Goal: Book appointment/travel/reservation

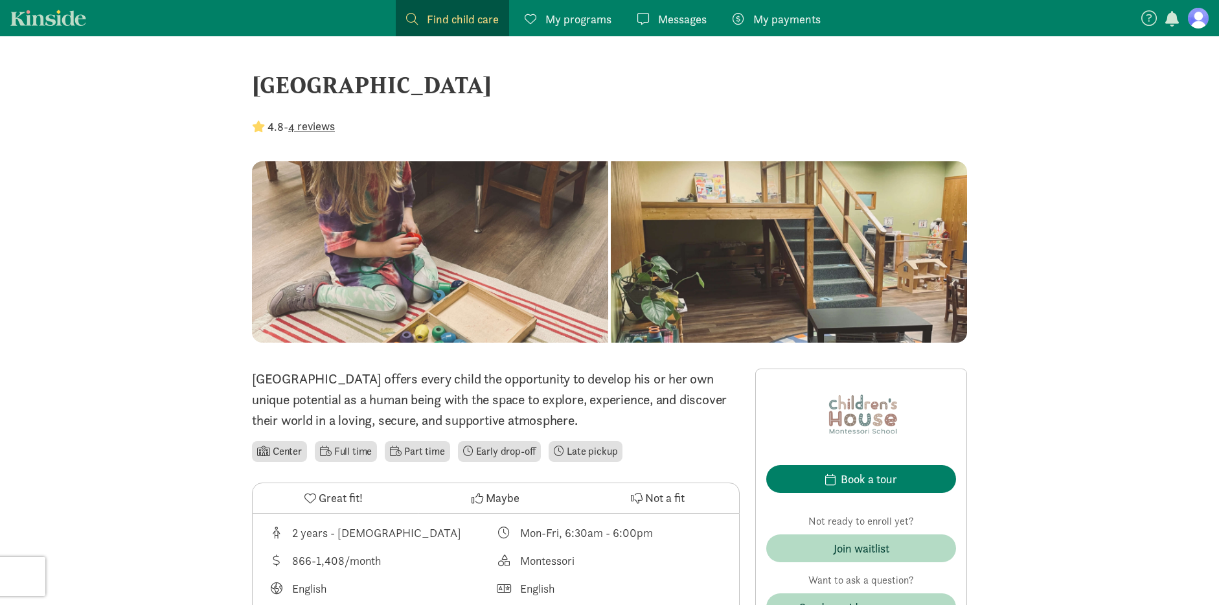
click at [317, 128] on button "4 reviews" at bounding box center [311, 125] width 47 height 17
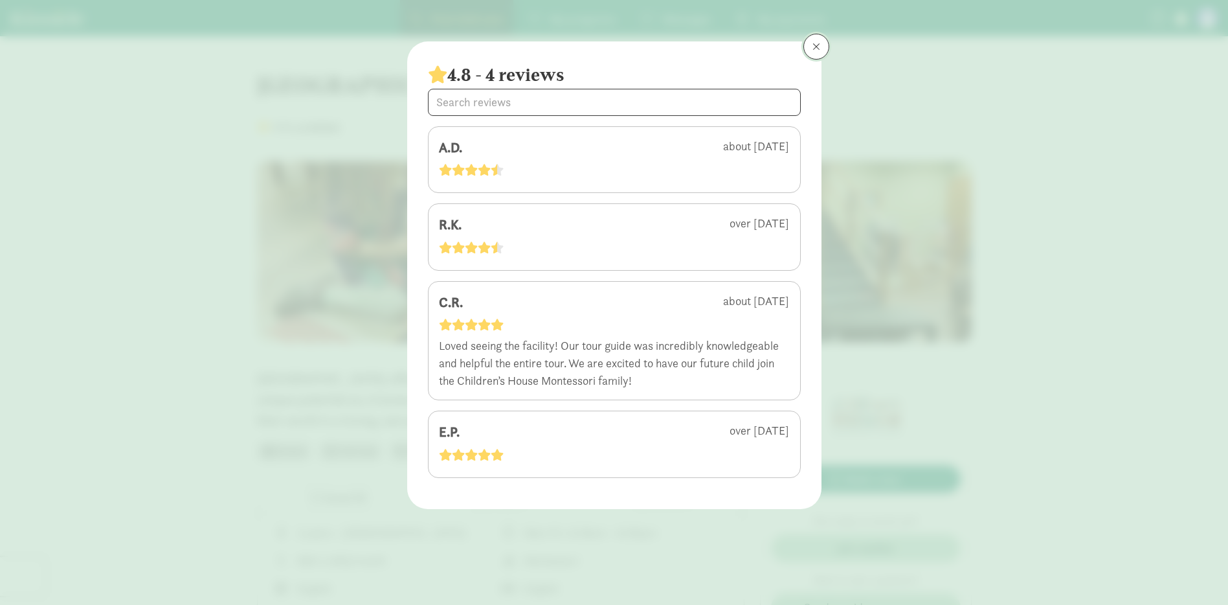
click at [821, 43] on button at bounding box center [817, 47] width 26 height 26
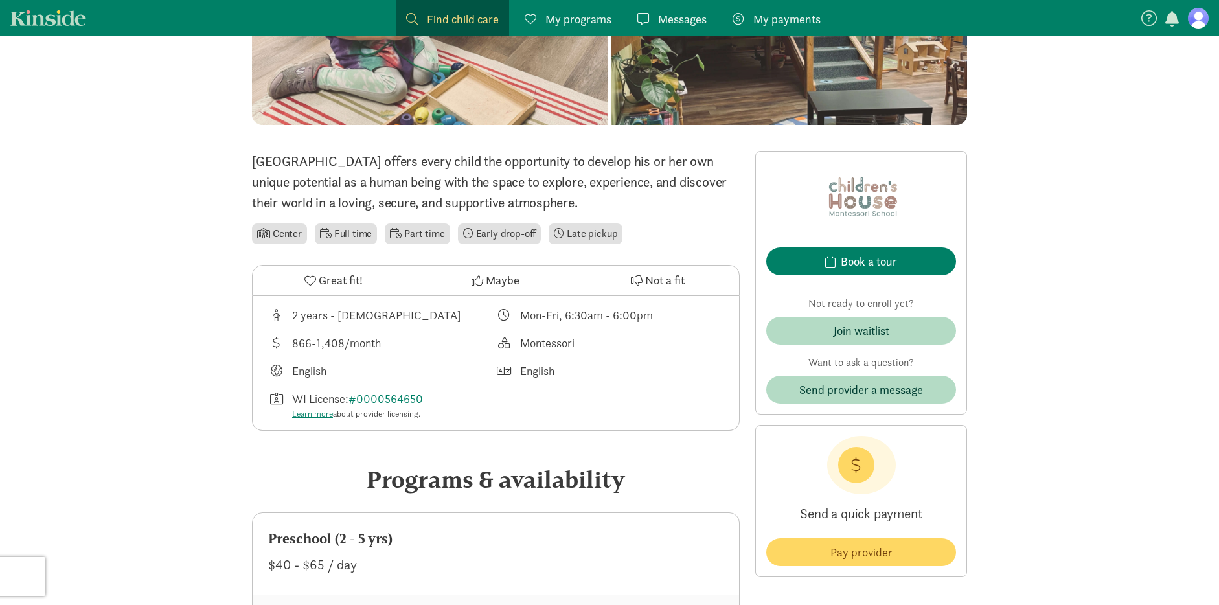
scroll to position [340, 0]
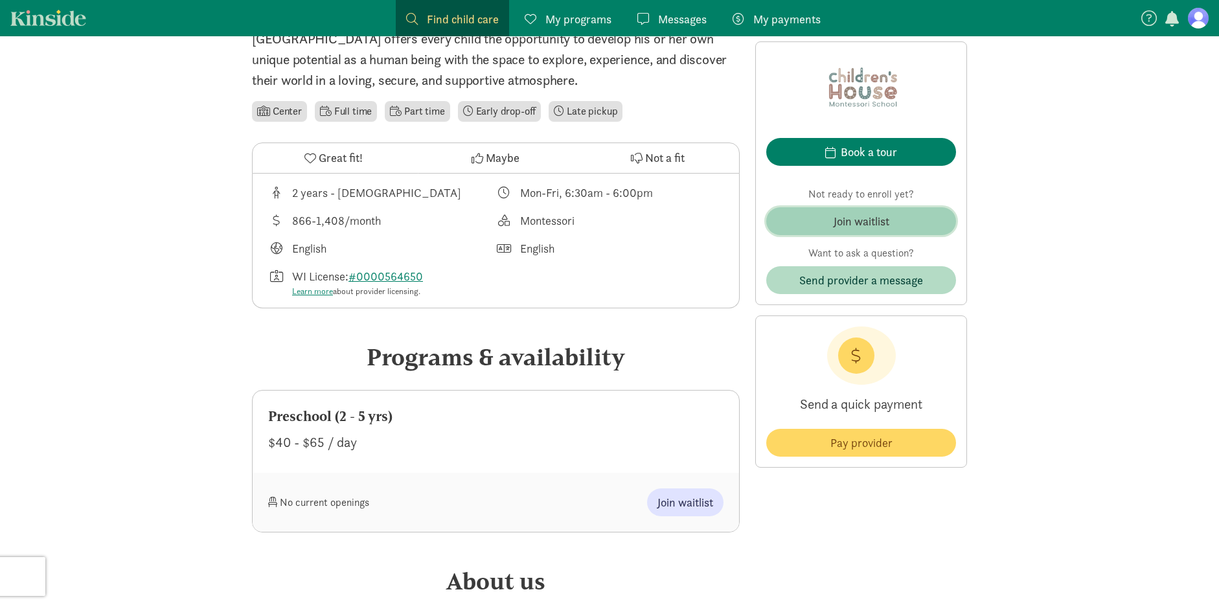
click at [863, 228] on div "Join waitlist" at bounding box center [861, 220] width 56 height 17
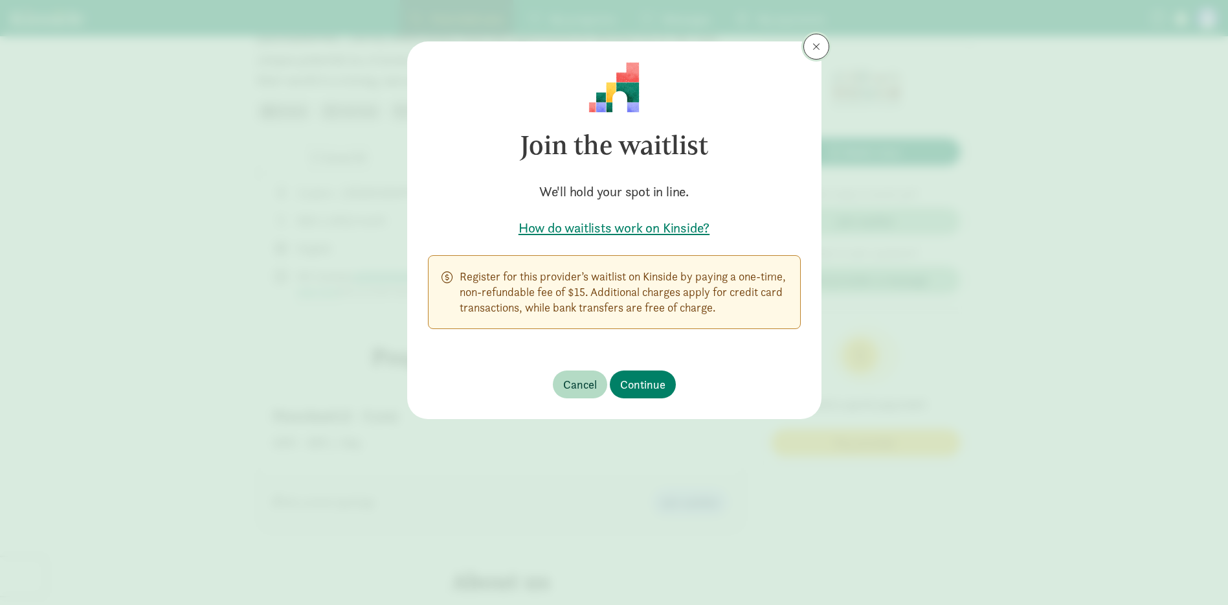
click at [820, 51] on button at bounding box center [817, 47] width 26 height 26
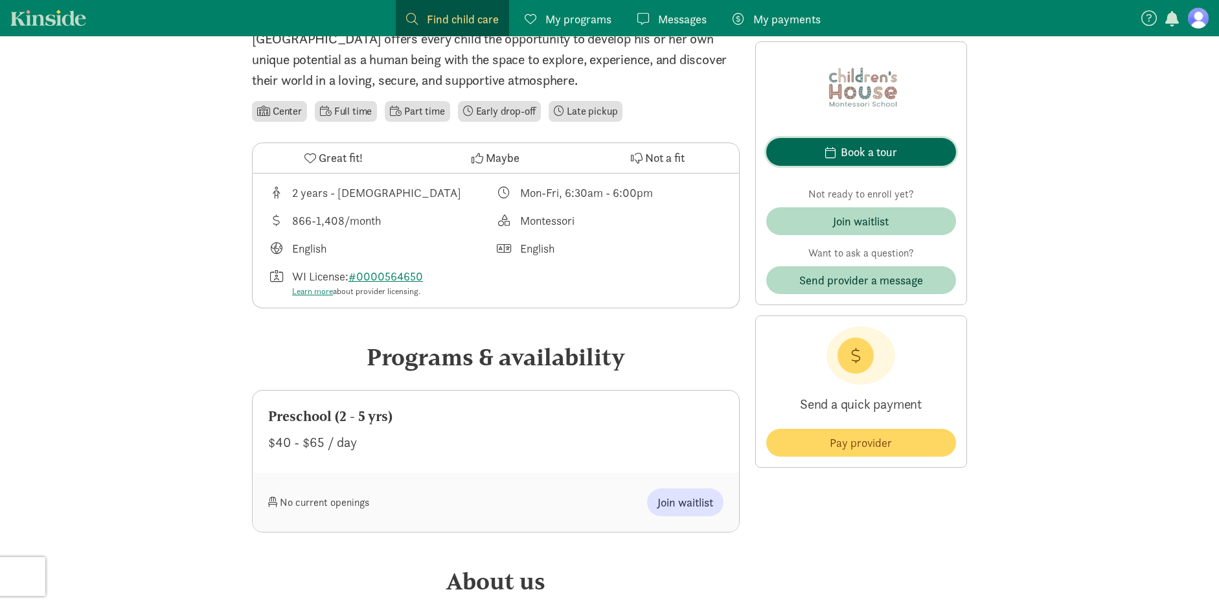
click at [896, 148] on div "Book a tour" at bounding box center [869, 151] width 56 height 17
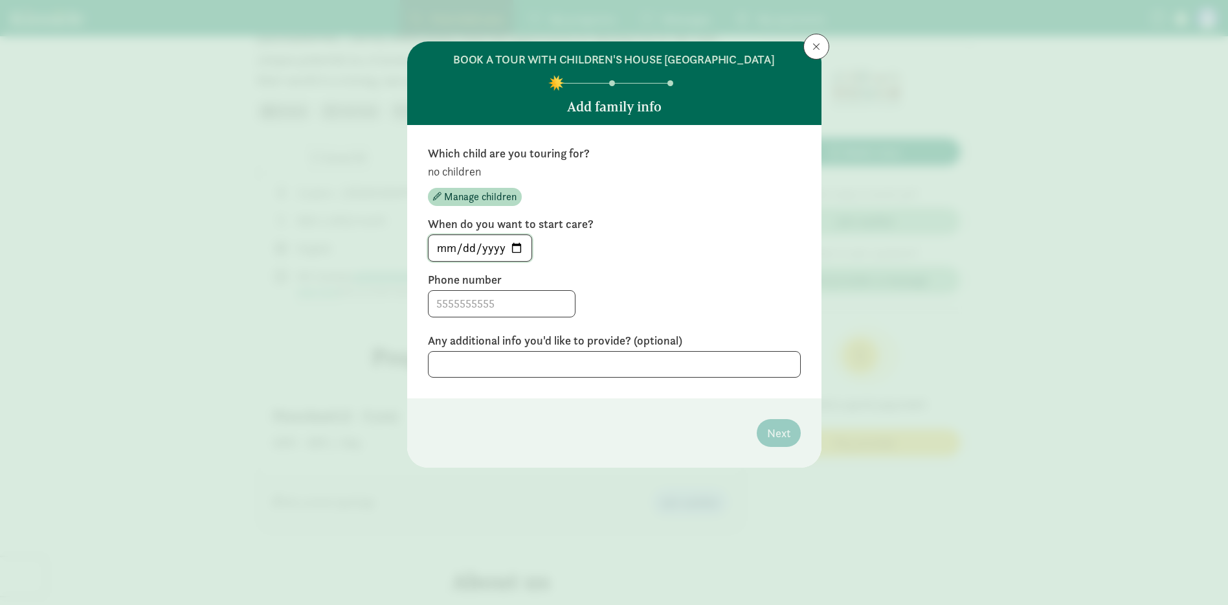
click at [519, 245] on input "[DATE]" at bounding box center [480, 248] width 103 height 26
type input "[DATE]"
click at [469, 310] on input at bounding box center [502, 304] width 146 height 26
type input "6086306868"
click at [499, 363] on textarea at bounding box center [614, 364] width 373 height 27
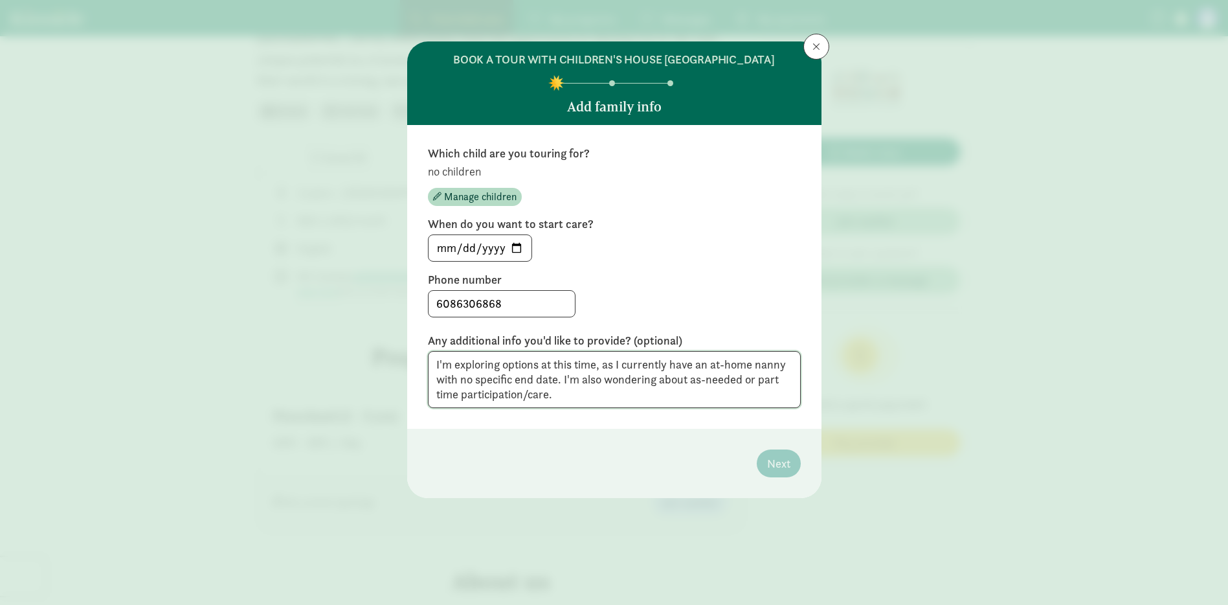
type textarea "I'm exploring options at this time, as I currently have an at-home nanny with n…"
click at [703, 445] on footer "Next" at bounding box center [614, 463] width 414 height 69
click at [467, 174] on p "no children" at bounding box center [614, 172] width 373 height 16
click at [464, 195] on span "Manage children" at bounding box center [480, 197] width 73 height 16
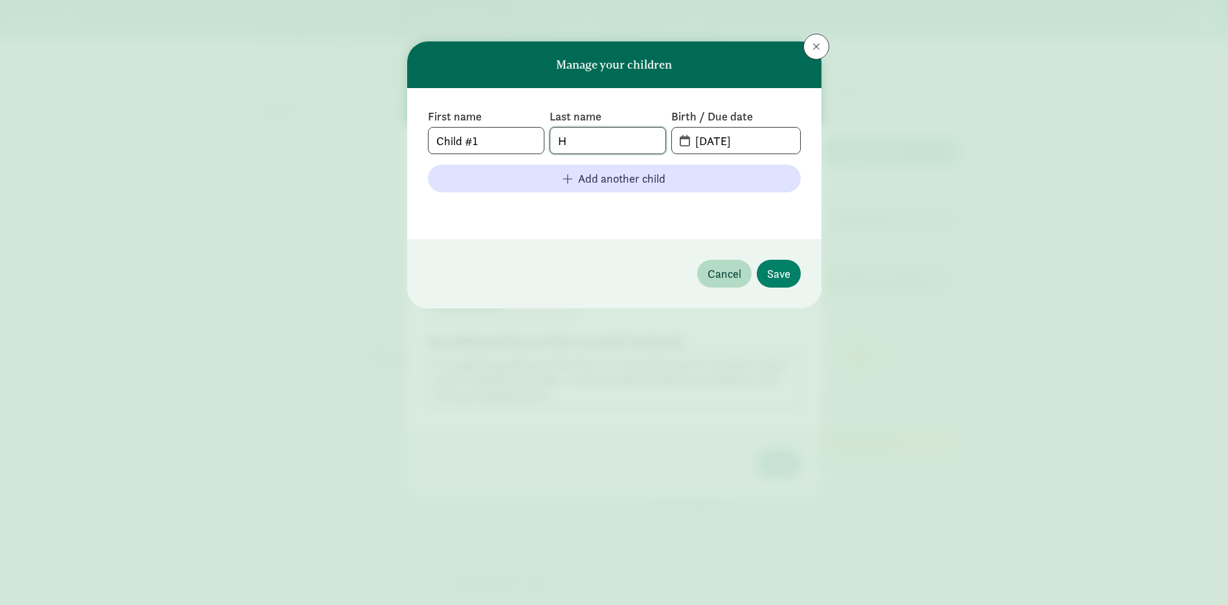
click at [584, 141] on input "H" at bounding box center [607, 141] width 115 height 26
type input "[PERSON_NAME]"
click at [727, 134] on input "[DATE]" at bounding box center [744, 141] width 112 height 26
drag, startPoint x: 762, startPoint y: 142, endPoint x: 529, endPoint y: 142, distance: 232.5
click at [529, 142] on div "First name Child #1 Last name [PERSON_NAME] Birth / Due date [DATE]" at bounding box center [614, 131] width 373 height 45
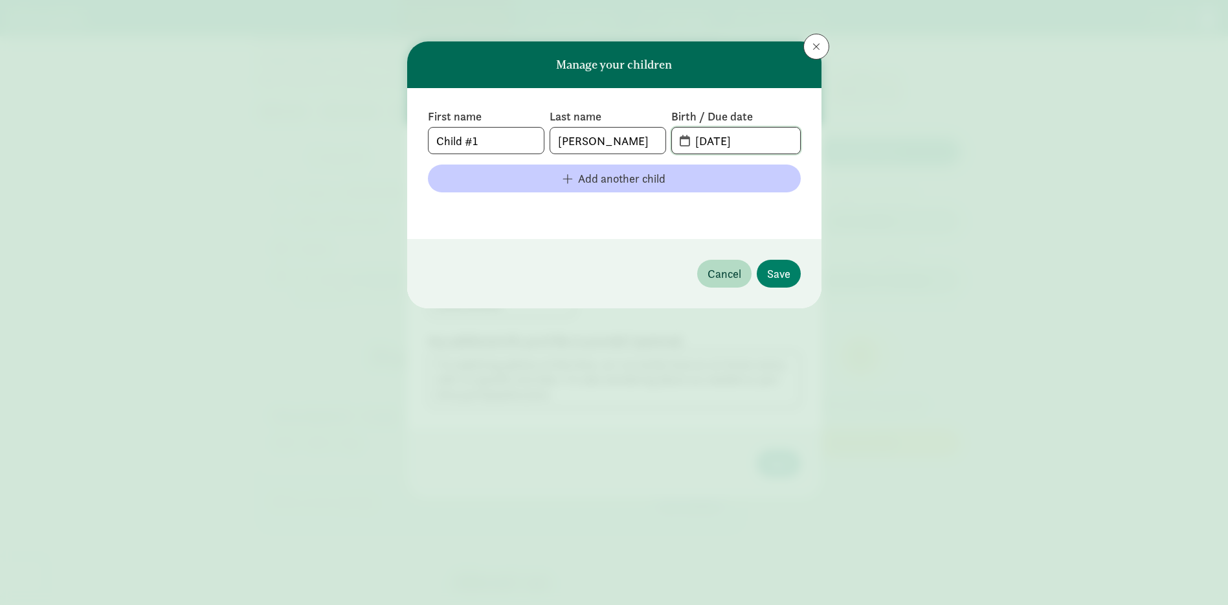
type input "[DATE]"
click at [572, 177] on span "button" at bounding box center [568, 179] width 10 height 12
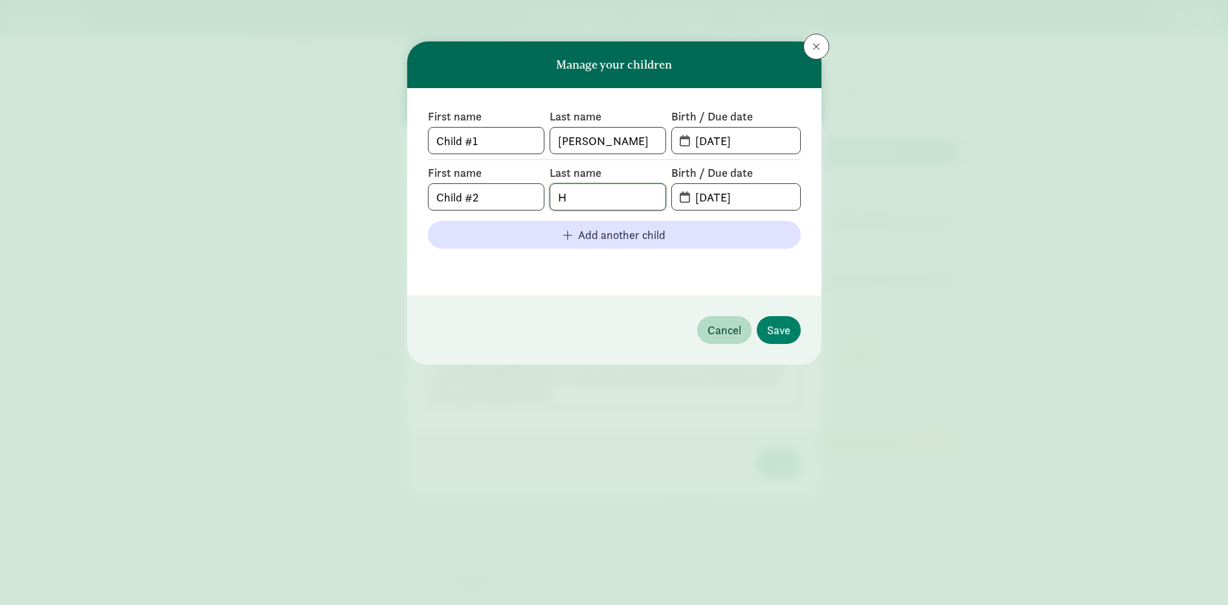
click at [589, 192] on input "H" at bounding box center [607, 197] width 115 height 26
type input "[PERSON_NAME]"
type input "[DATE]"
click at [783, 324] on span "Save" at bounding box center [778, 329] width 23 height 17
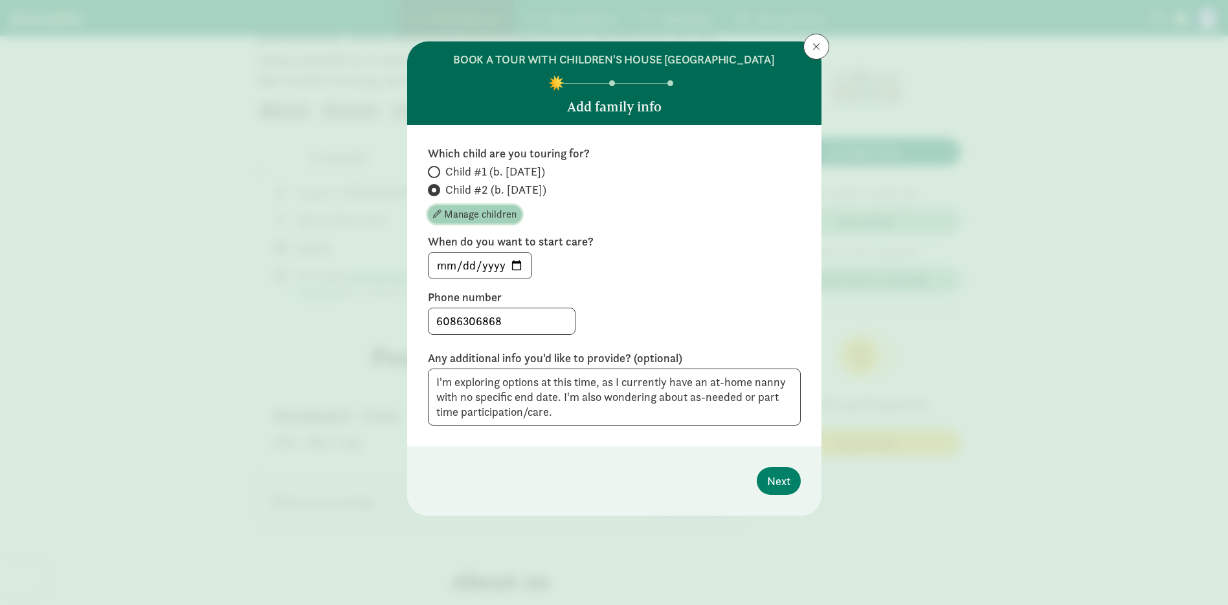
click at [489, 212] on span "Manage children" at bounding box center [480, 215] width 73 height 16
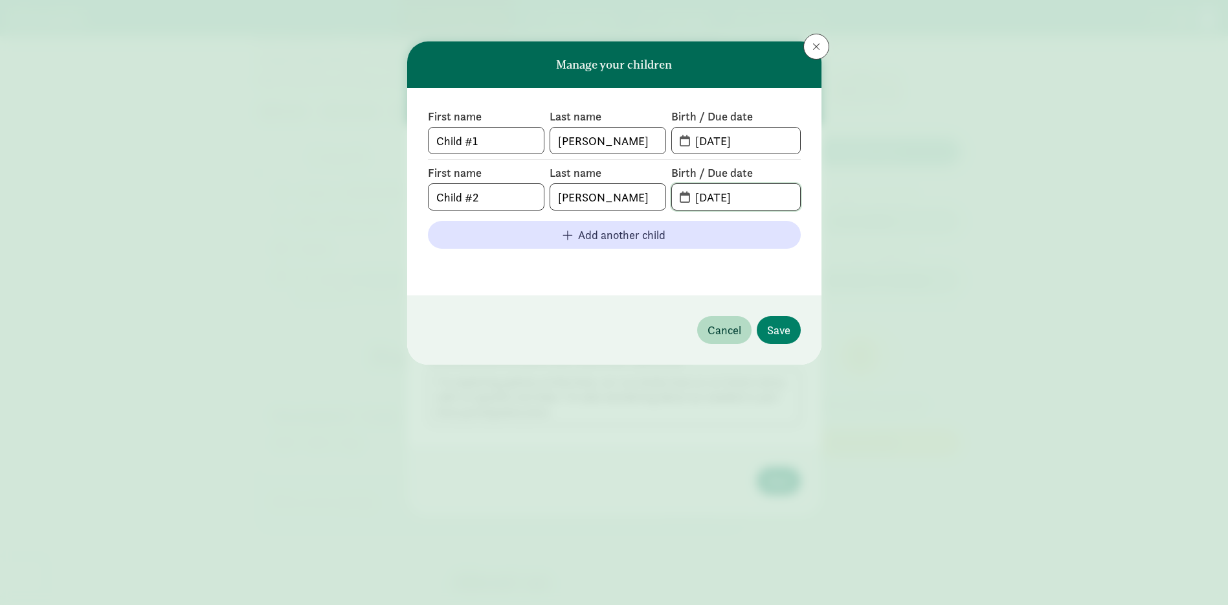
click at [722, 195] on input "[DATE]" at bounding box center [744, 197] width 112 height 26
drag, startPoint x: 723, startPoint y: 142, endPoint x: 679, endPoint y: 142, distance: 44.0
click at [679, 142] on span "[DATE]" at bounding box center [736, 141] width 128 height 26
type input "[DATE]"
click at [736, 205] on input "[DATE]" at bounding box center [744, 197] width 112 height 26
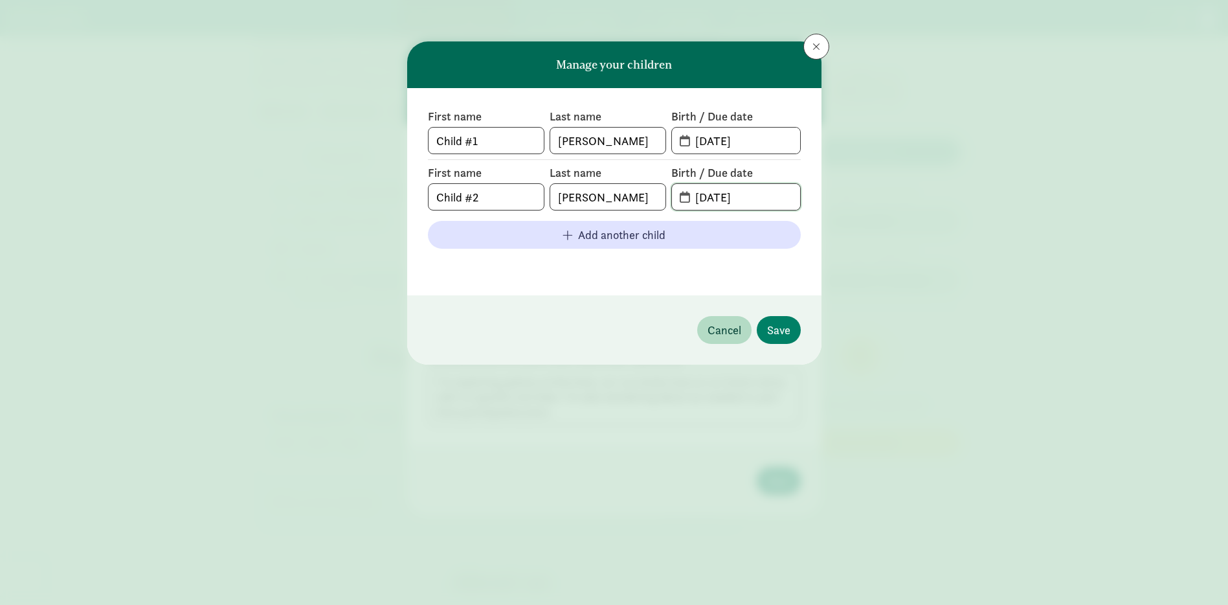
click at [725, 200] on input "[DATE]" at bounding box center [744, 197] width 112 height 26
type input "[DATE]"
click at [781, 329] on span "Save" at bounding box center [778, 329] width 23 height 17
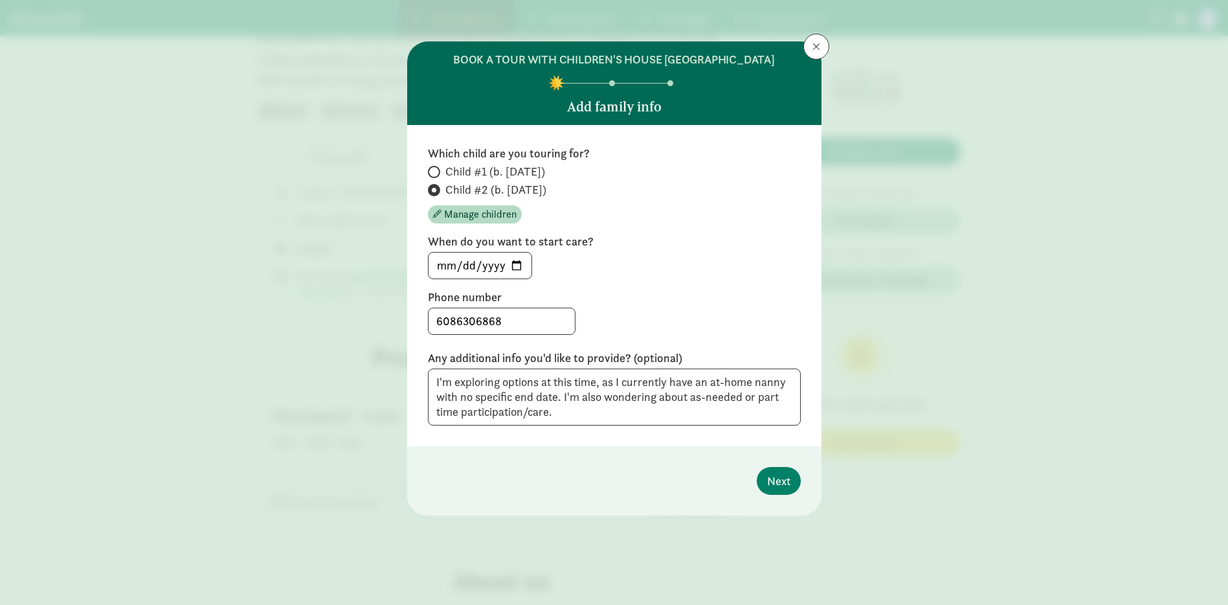
click at [440, 182] on label "Child #1 (b. [DATE])" at bounding box center [614, 190] width 373 height 16
click at [436, 173] on input "Child #1 (b. [DATE])" at bounding box center [432, 172] width 8 height 8
radio input "true"
radio input "false"
click at [512, 264] on input "[DATE]" at bounding box center [480, 266] width 103 height 26
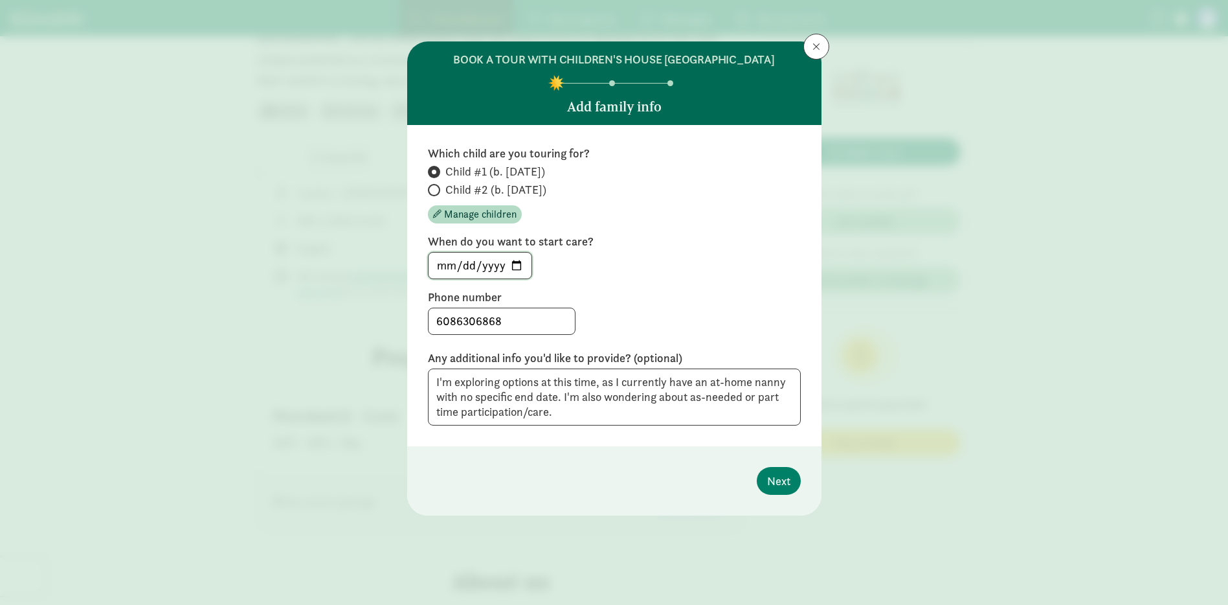
type input "[DATE]"
click at [785, 486] on span "Next" at bounding box center [778, 480] width 23 height 17
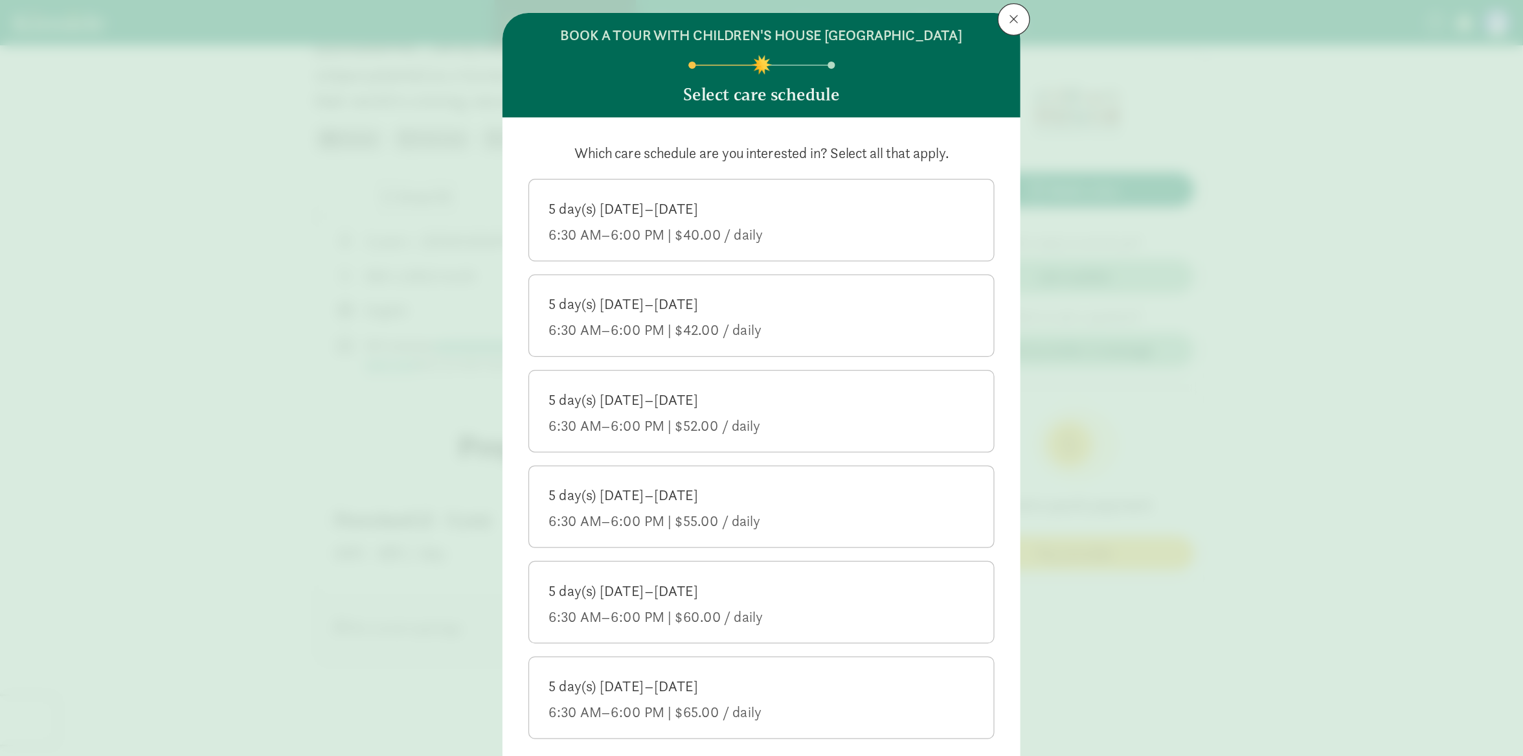
scroll to position [0, 0]
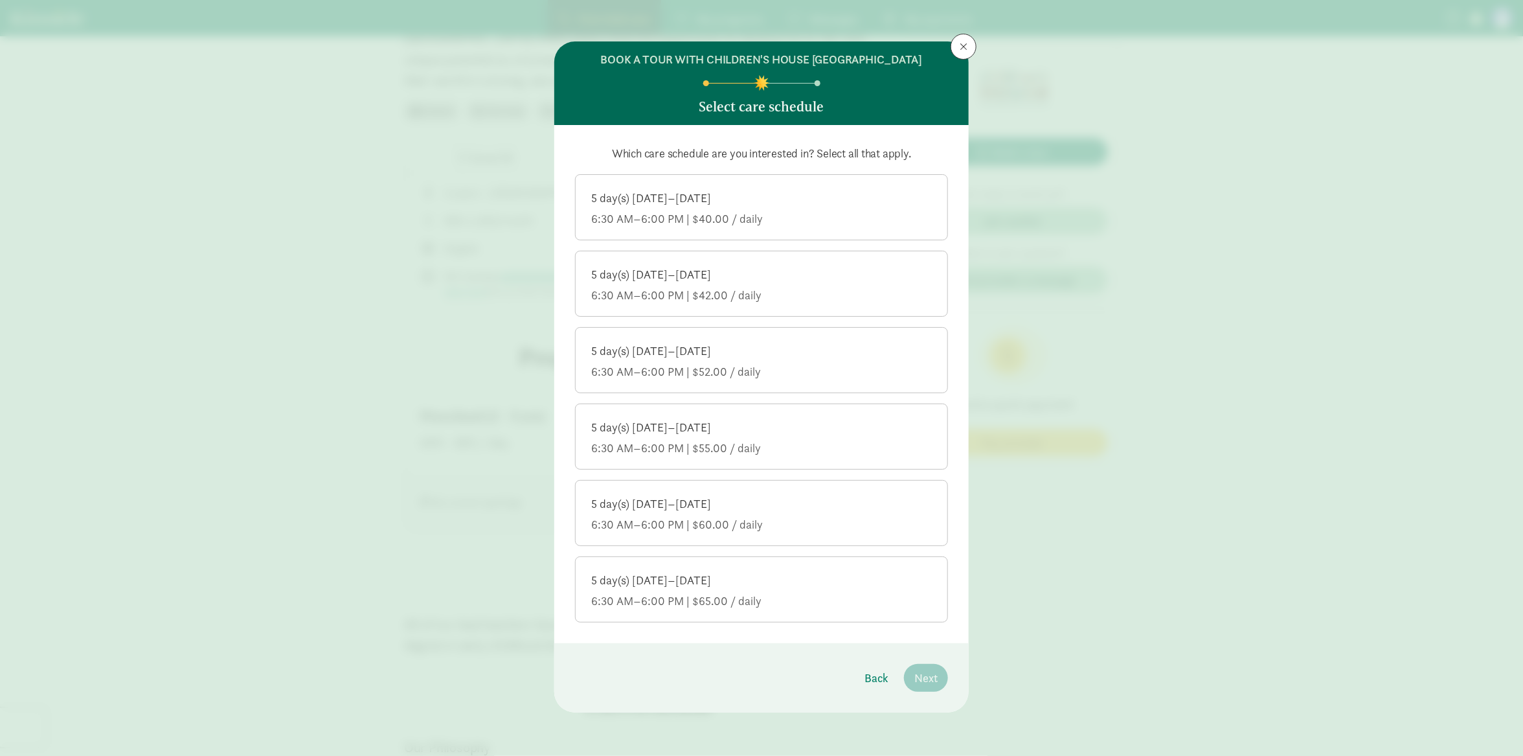
click at [770, 188] on label "5 day(s) [DATE]–[DATE] 6:30 AM–6:00 PM | $40.00 / daily" at bounding box center [762, 206] width 372 height 62
click at [0, 0] on input "5 day(s) [DATE]–[DATE] 6:30 AM–6:00 PM | $40.00 / daily" at bounding box center [0, 0] width 0 height 0
click at [917, 604] on span "Next" at bounding box center [925, 677] width 23 height 17
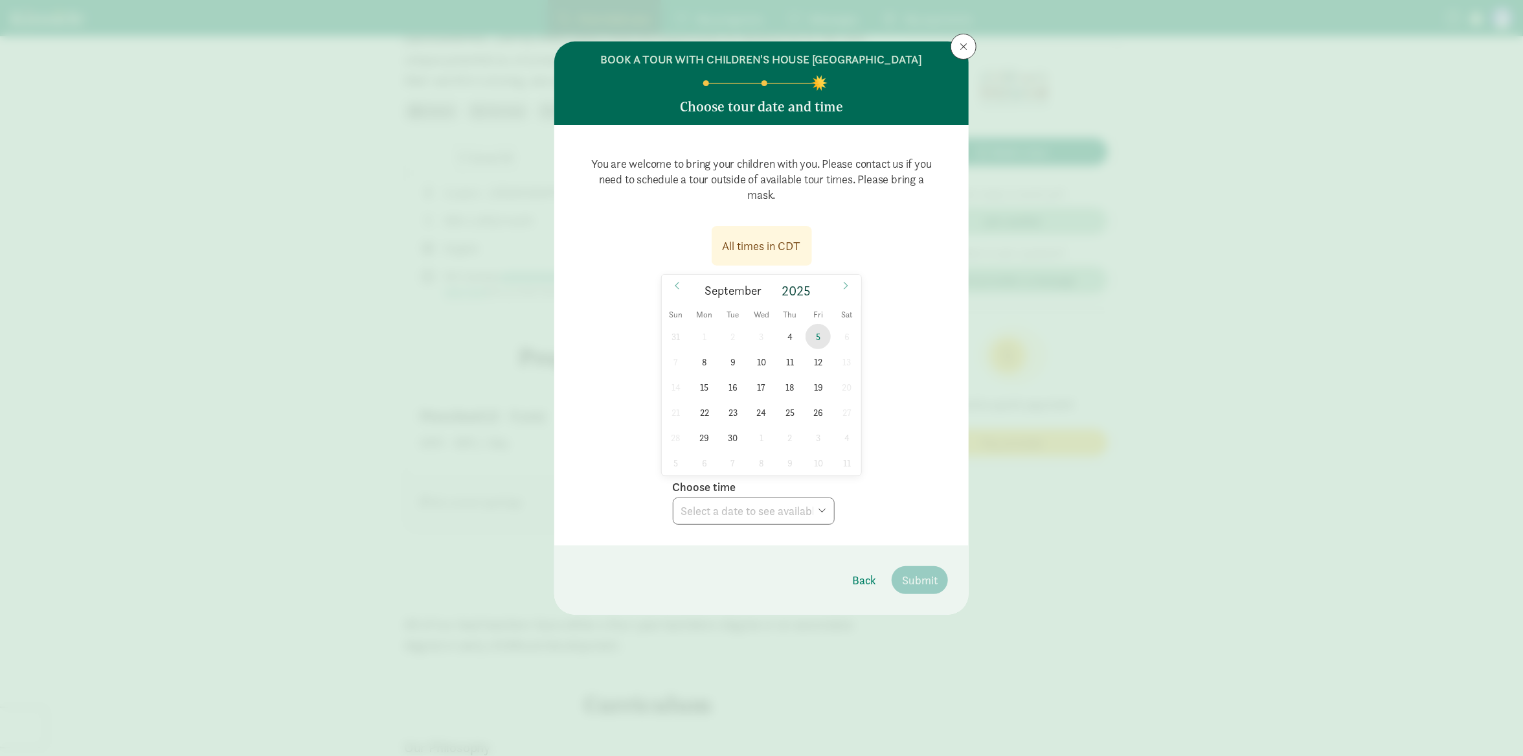
click at [819, 332] on span "5" at bounding box center [818, 336] width 25 height 25
click at [824, 514] on select "Choose time 09:00 AM 09:30 AM 10:00 AM 10:30 AM 01:00 PM 01:30 PM 02:00 PM 02:3…" at bounding box center [754, 510] width 162 height 27
select select "[DATE]T14:30:00.000-05:00"
click at [929, 581] on span "Submit" at bounding box center [920, 579] width 36 height 17
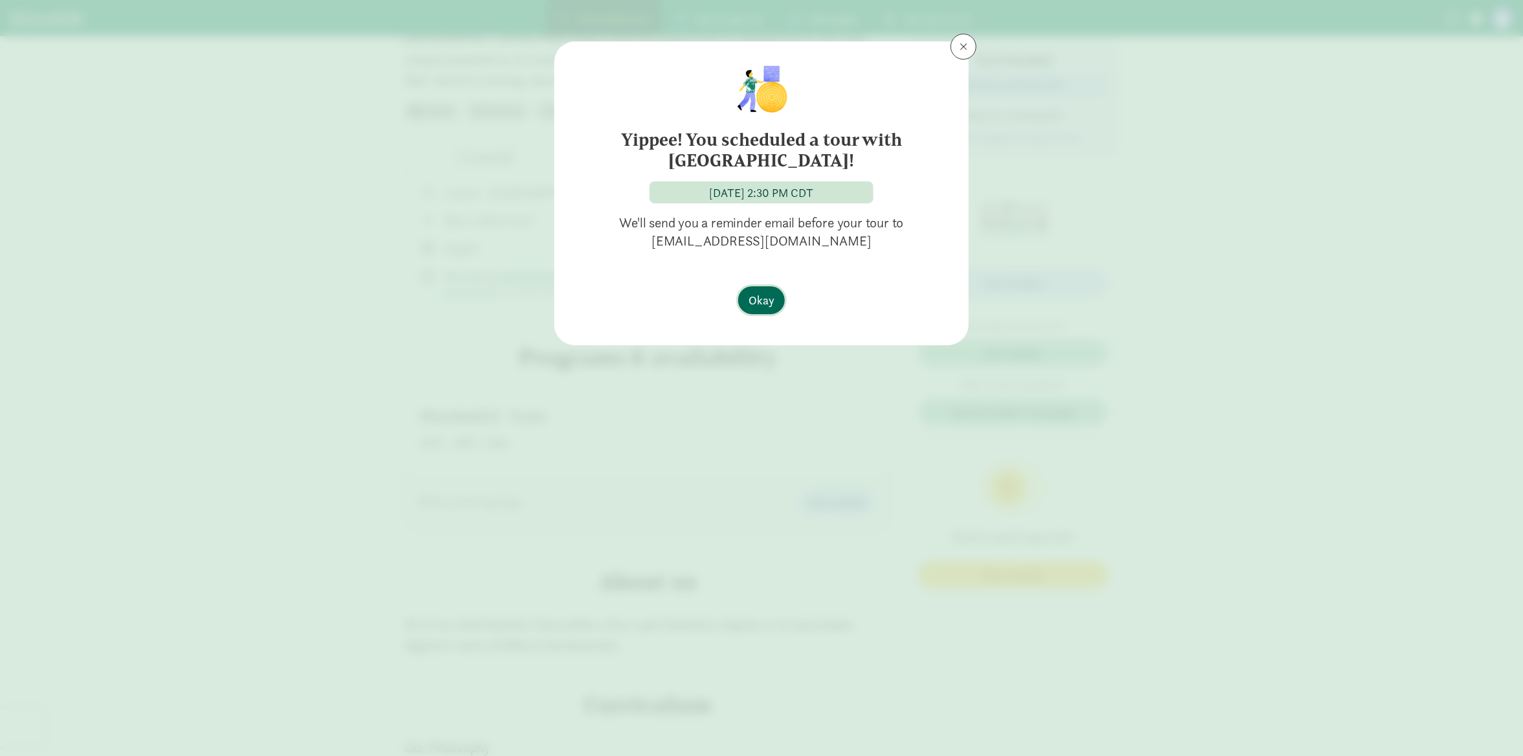
click at [773, 299] on span "Okay" at bounding box center [762, 299] width 26 height 17
